Goal: Find specific page/section: Find specific page/section

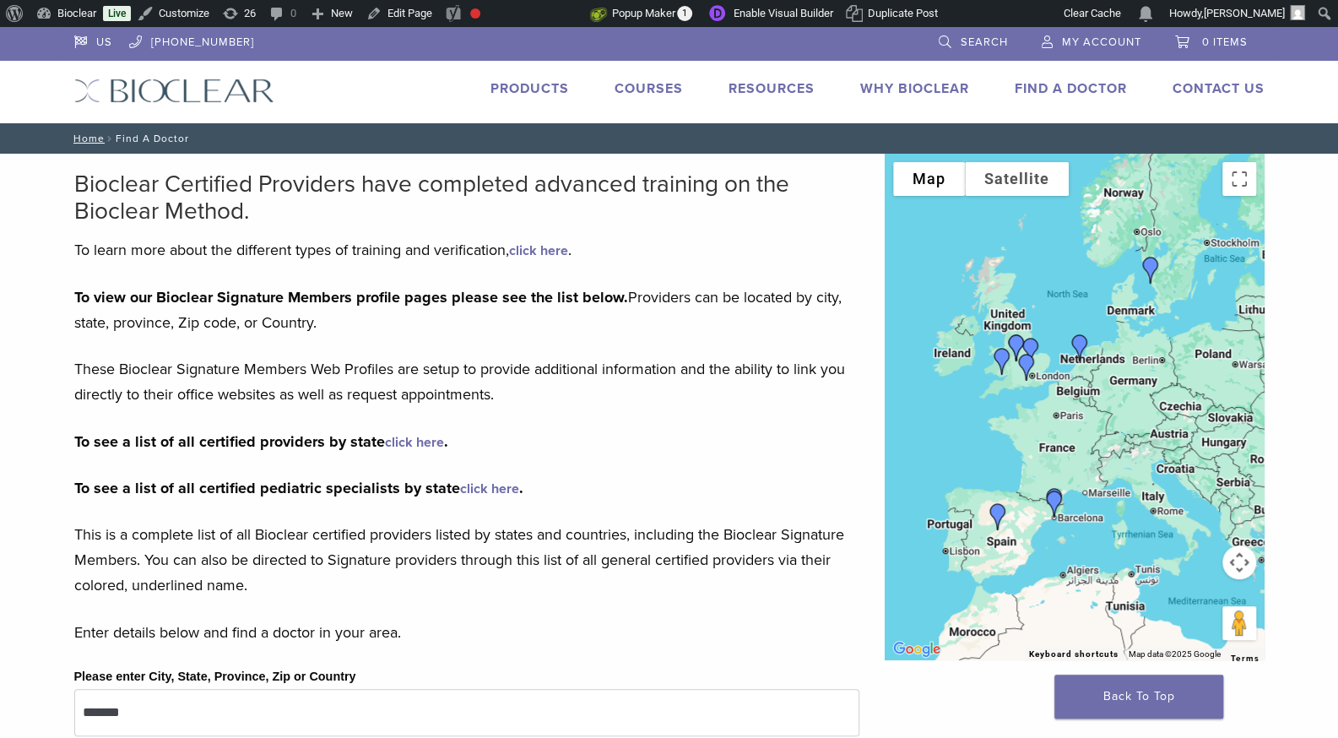
click at [491, 487] on link "click here" at bounding box center [489, 488] width 59 height 17
click at [420, 438] on link "click here" at bounding box center [414, 442] width 59 height 17
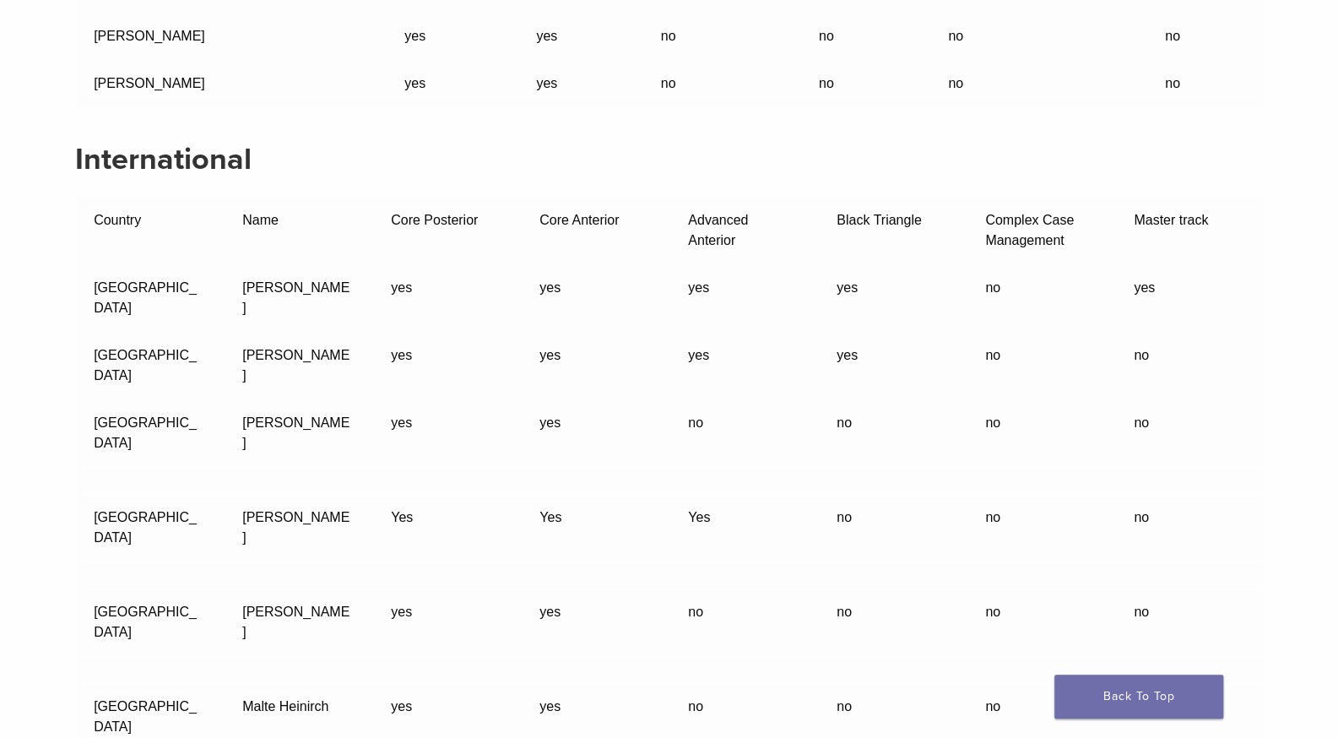
scroll to position [46660, 0]
